Goal: Navigation & Orientation: Find specific page/section

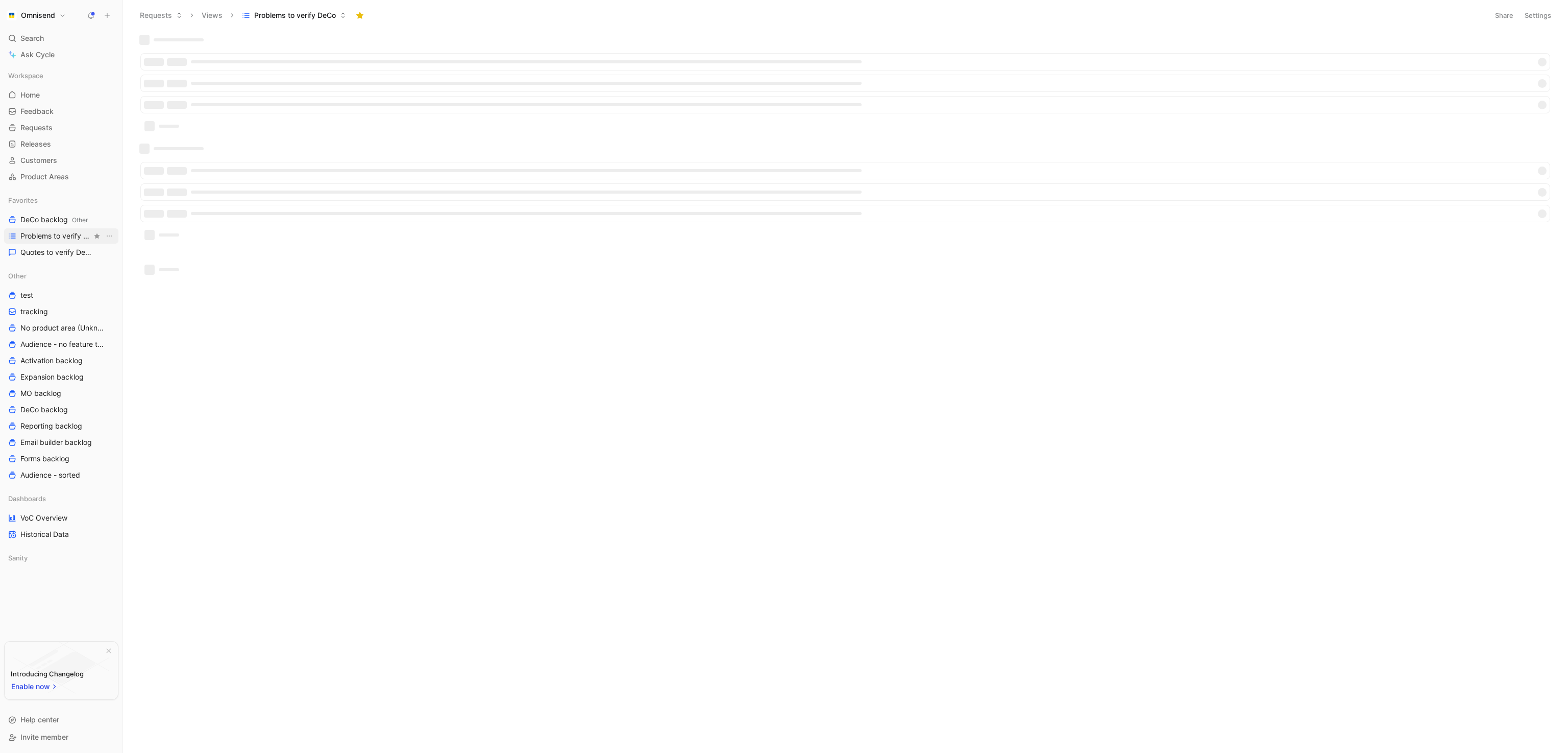
click at [48, 238] on span "Problems to verify DeCo" at bounding box center [56, 236] width 71 height 10
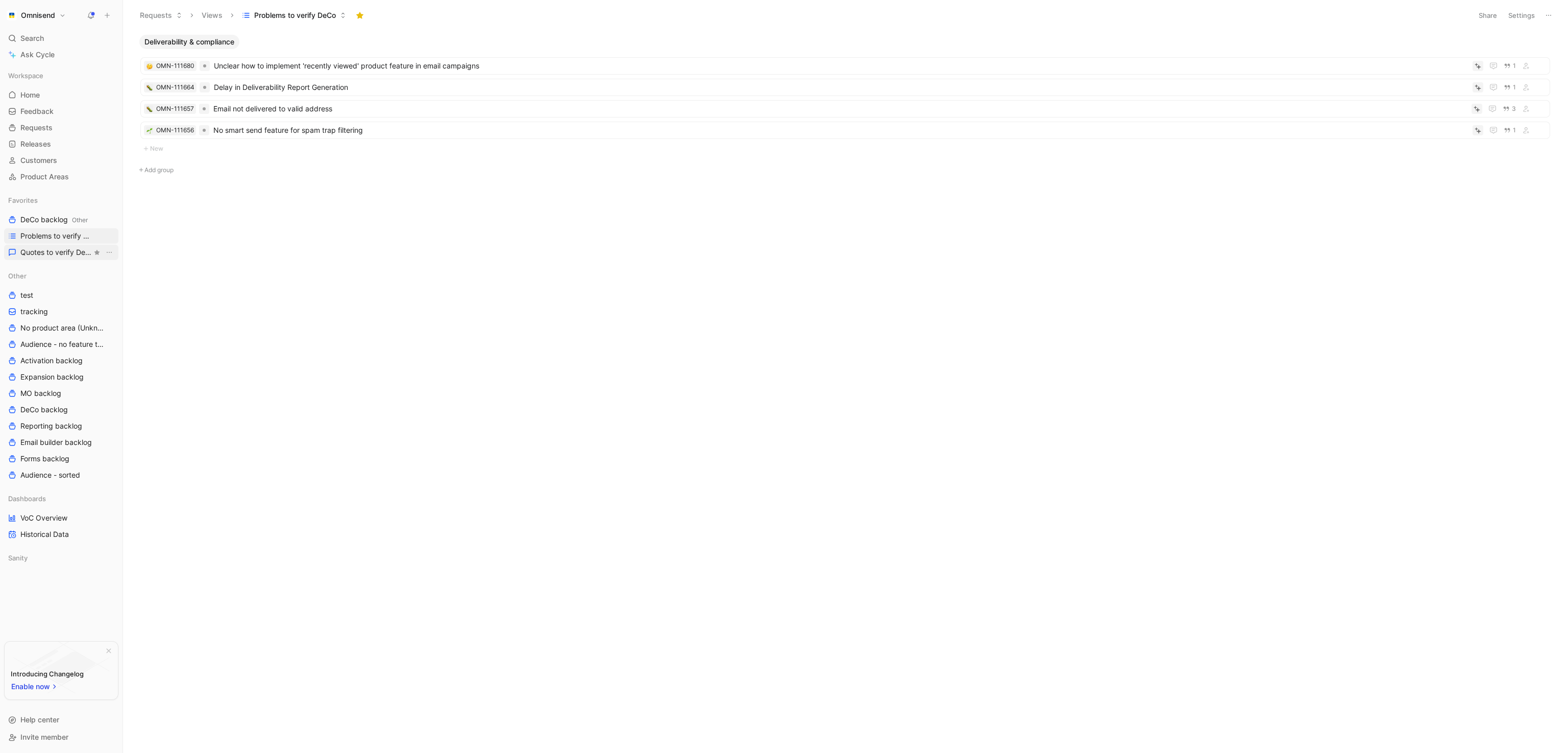
click at [69, 252] on span "Quotes to verify DeCo" at bounding box center [56, 252] width 71 height 10
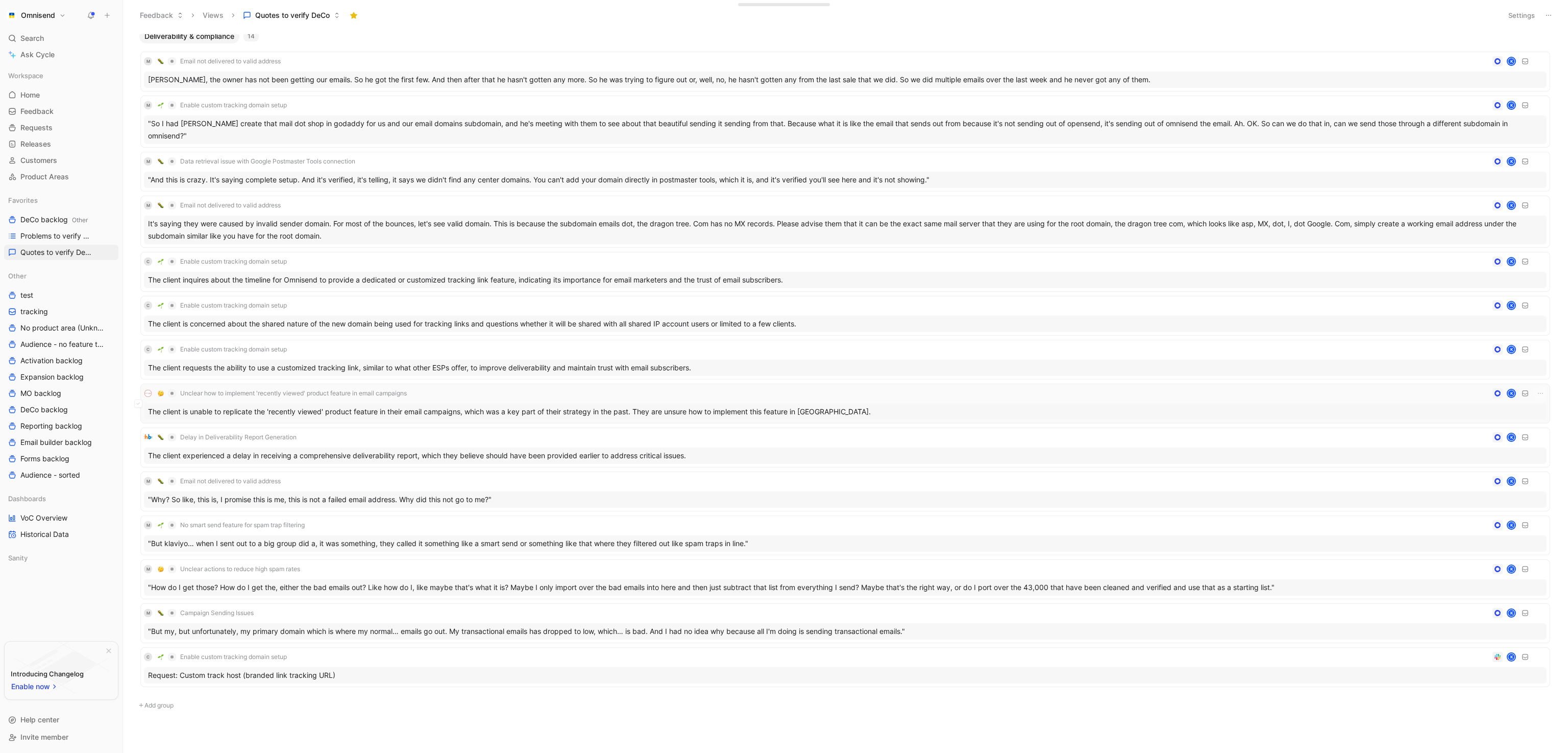
scroll to position [8, 0]
click at [57, 233] on span "Problems to verify DeCo" at bounding box center [56, 236] width 71 height 10
